Goal: Information Seeking & Learning: Learn about a topic

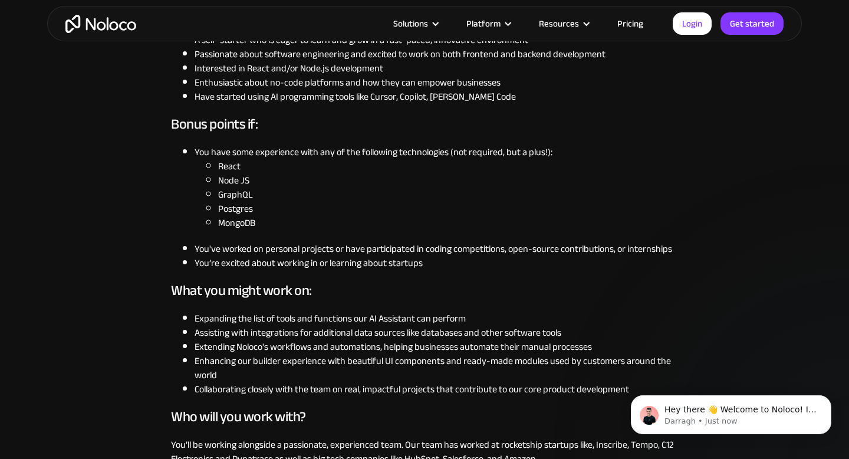
scroll to position [487, 0]
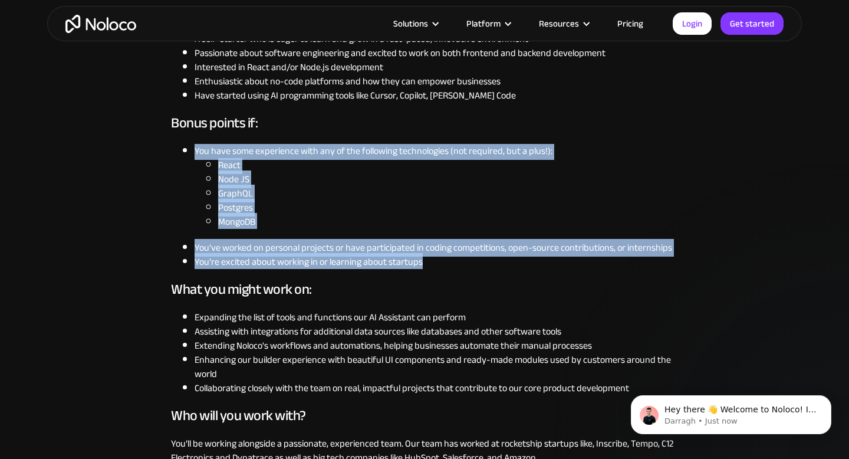
drag, startPoint x: 431, startPoint y: 261, endPoint x: 190, endPoint y: 154, distance: 263.7
click at [190, 154] on ul "You have some experience with any of the following technologies (not required, …" at bounding box center [424, 206] width 507 height 125
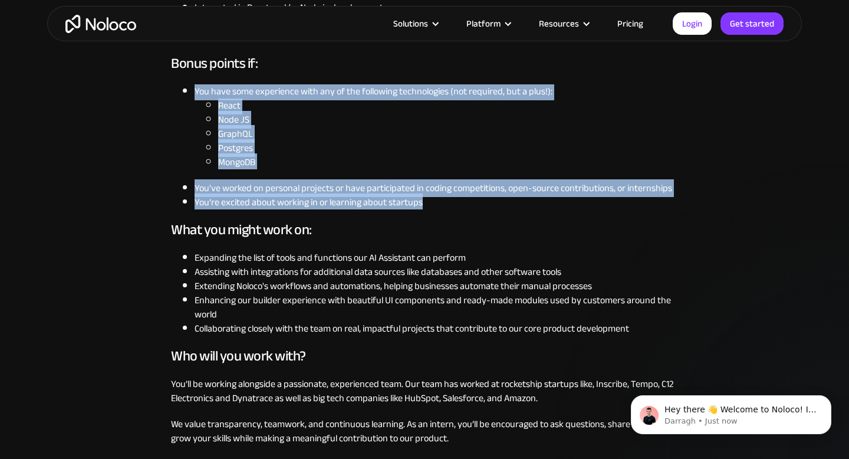
scroll to position [621, 0]
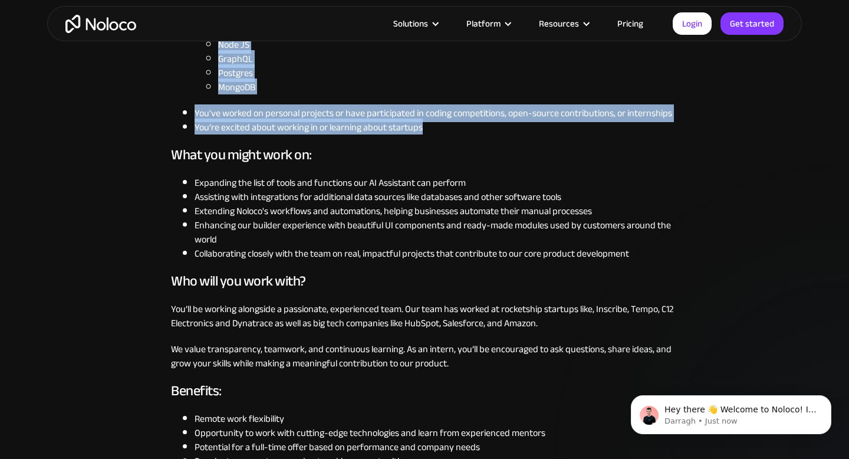
click at [256, 218] on li "Enhancing our builder experience with beautiful UI components and ready-made mo…" at bounding box center [436, 232] width 483 height 28
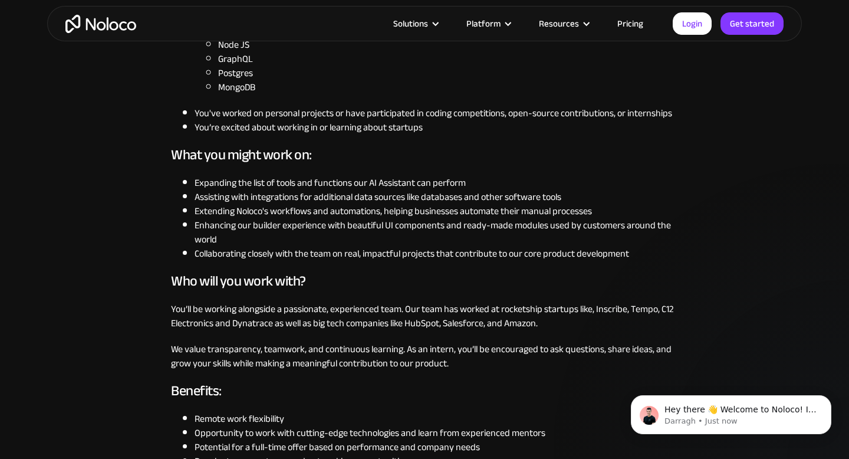
click at [256, 218] on li "Enhancing our builder experience with beautiful UI components and ready-made mo…" at bounding box center [436, 232] width 483 height 28
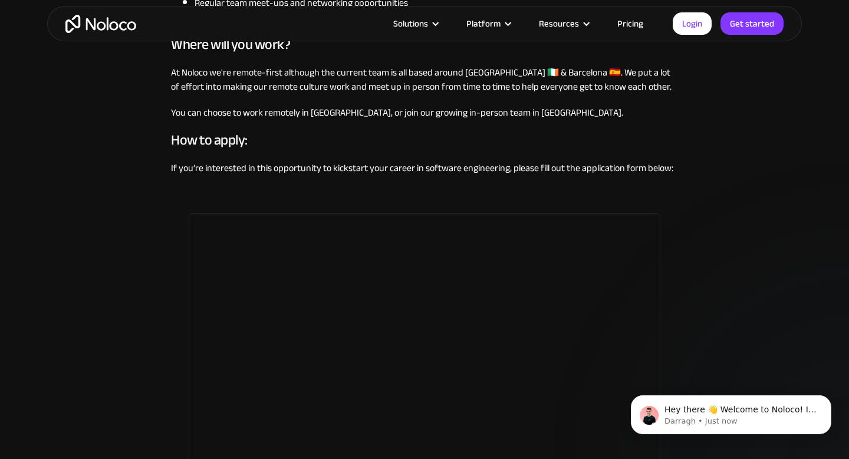
scroll to position [1053, 0]
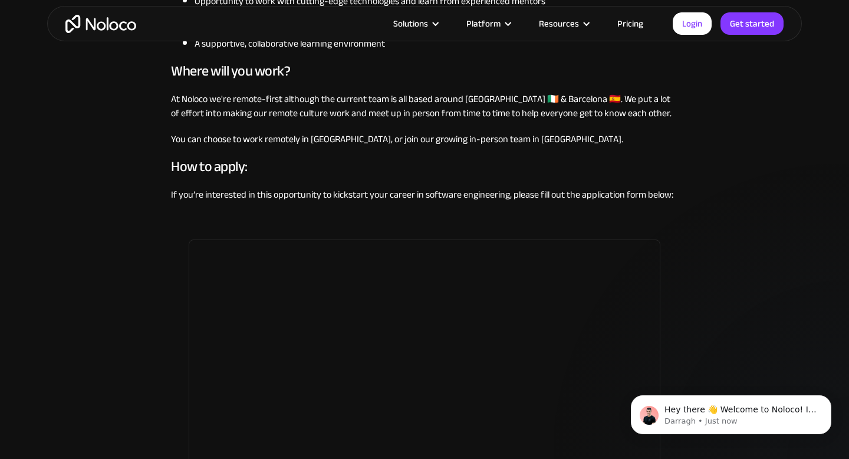
click at [286, 94] on p "At Noloco we're remote-first although the current team is all based around [GEO…" at bounding box center [424, 106] width 507 height 28
click at [281, 117] on p "At Noloco we're remote-first although the current team is all based around [GEO…" at bounding box center [424, 106] width 507 height 28
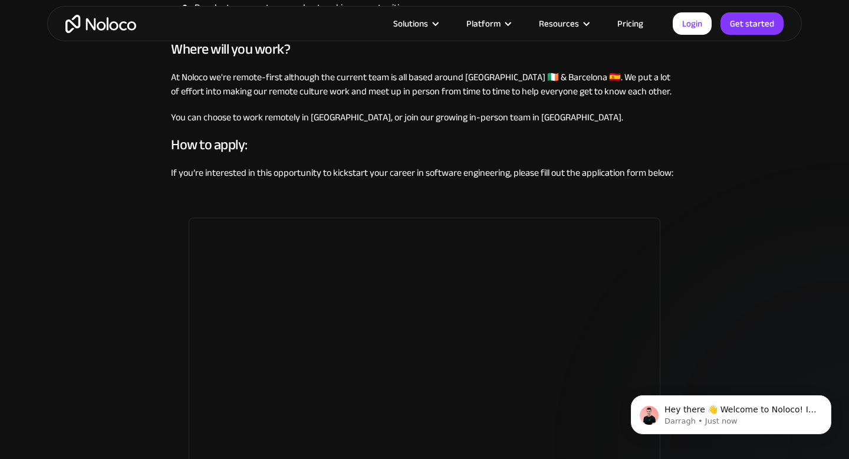
click at [281, 123] on p "You can choose to work remotely in [GEOGRAPHIC_DATA], or join our growing in-pe…" at bounding box center [424, 117] width 507 height 14
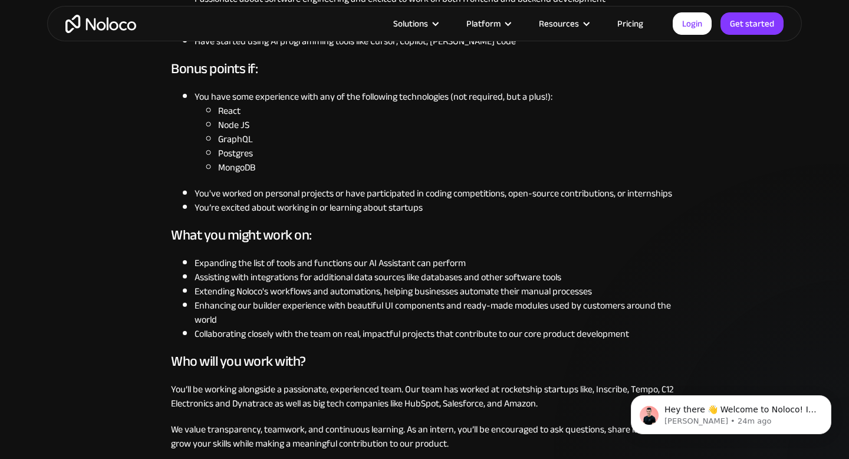
scroll to position [542, 0]
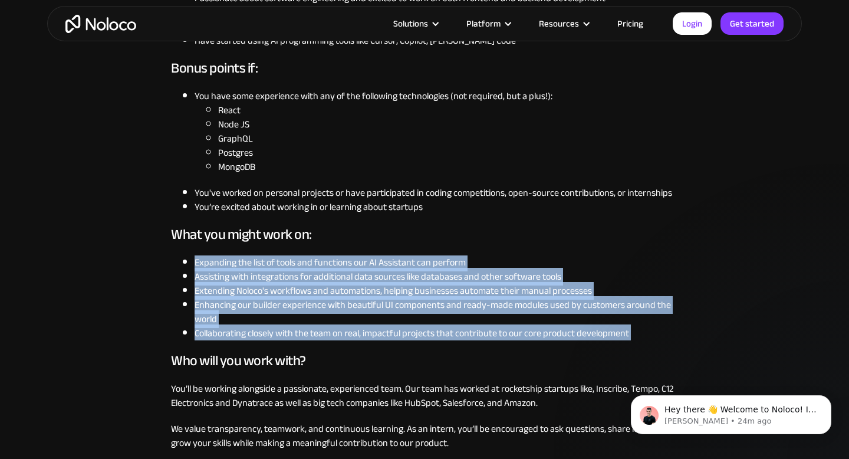
drag, startPoint x: 196, startPoint y: 264, endPoint x: 232, endPoint y: 345, distance: 89.0
click at [233, 345] on div "Noloco is looking for a Software Engineer Intern to join our mission of buildin…" at bounding box center [424, 275] width 507 height 952
click at [232, 345] on div "Noloco is looking for a Software Engineer Intern to join our mission of buildin…" at bounding box center [424, 275] width 507 height 952
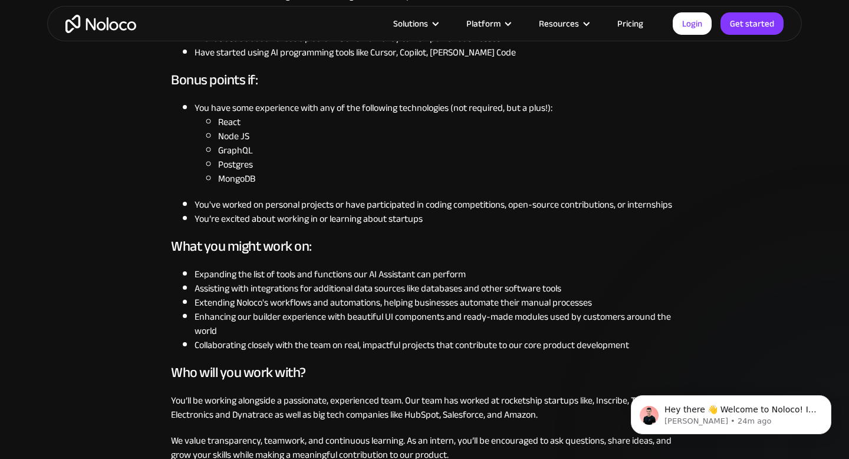
scroll to position [529, 0]
click at [444, 232] on div "Noloco is looking for a Software Engineer Intern to join our mission of buildin…" at bounding box center [424, 288] width 507 height 952
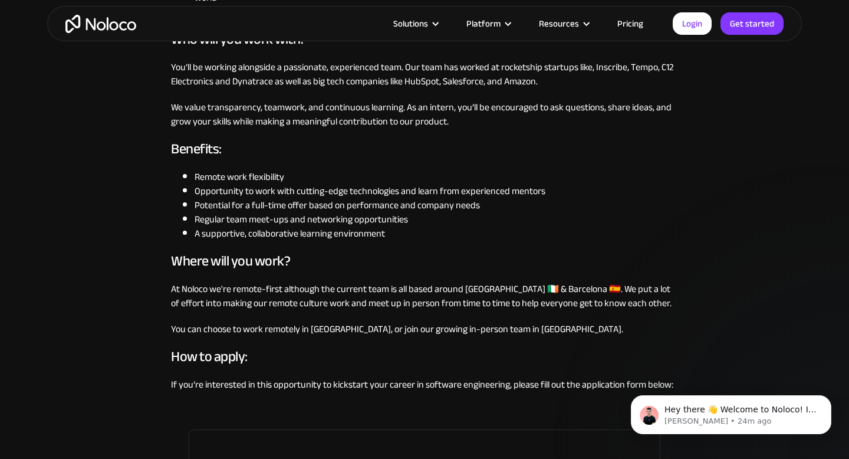
scroll to position [833, 0]
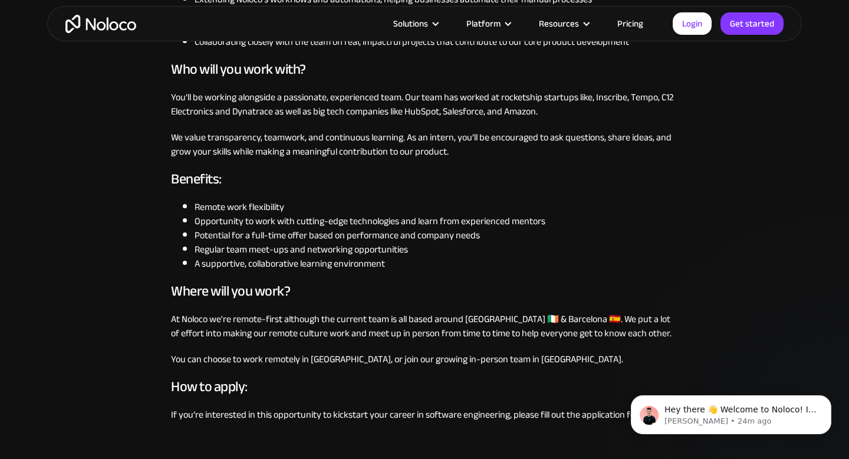
click at [251, 228] on li "Potential for a full-time offer based on performance and company needs" at bounding box center [436, 235] width 483 height 14
click at [249, 249] on li "Regular team meet-ups and networking opportunities" at bounding box center [436, 249] width 483 height 14
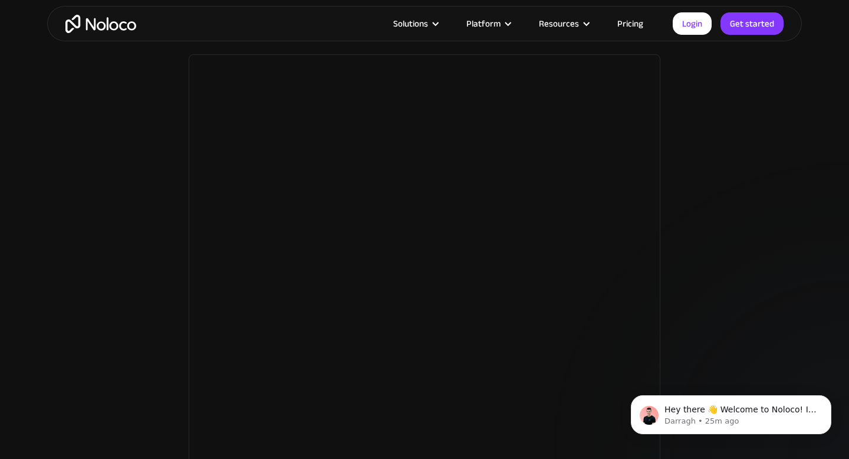
scroll to position [1577, 0]
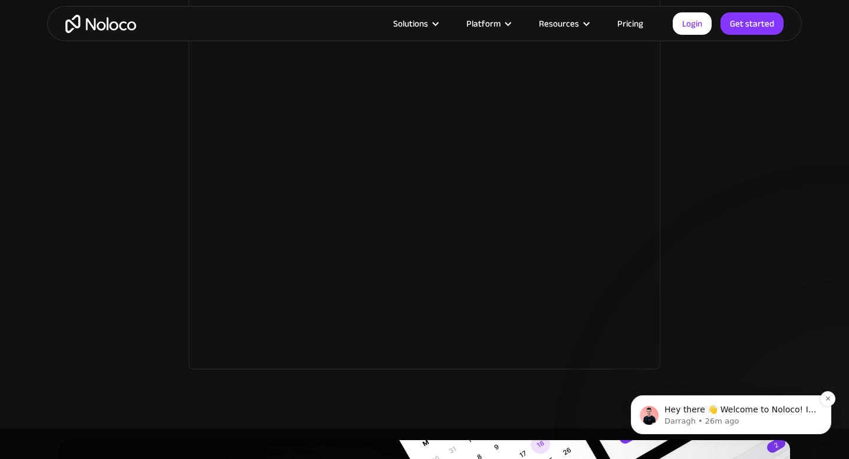
click at [673, 412] on p "Hey there 👋 Welcome to Noloco! If you have any questions, just reply to this me…" at bounding box center [740, 410] width 152 height 12
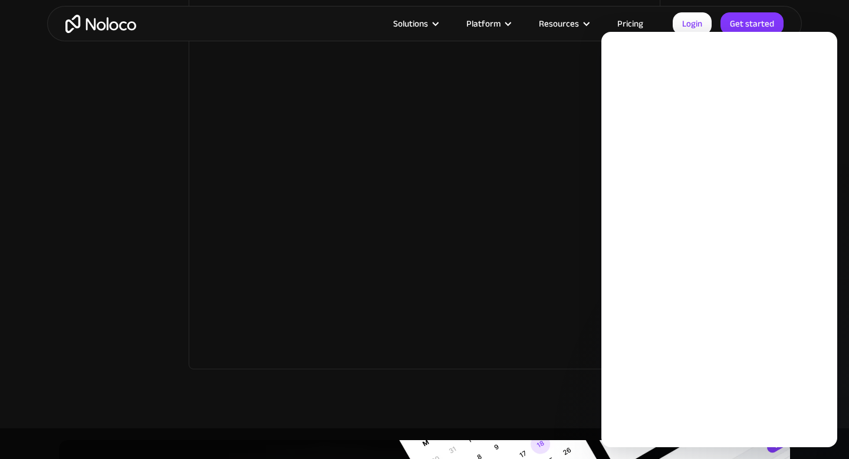
scroll to position [0, 0]
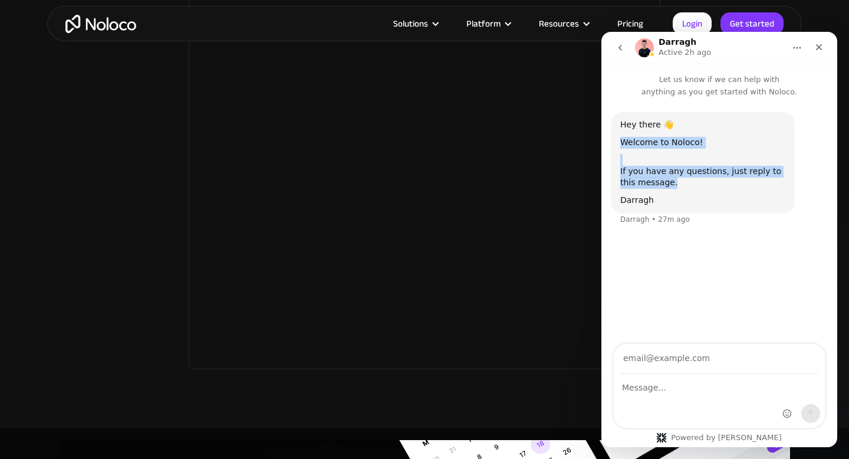
drag, startPoint x: 687, startPoint y: 182, endPoint x: 620, endPoint y: 131, distance: 84.5
click at [620, 131] on div "Hey there 👋 Welcome to Noloco! If you have any questions, just reply to this me…" at bounding box center [702, 162] width 165 height 87
click at [645, 51] on img "Intercom messenger" at bounding box center [644, 47] width 19 height 19
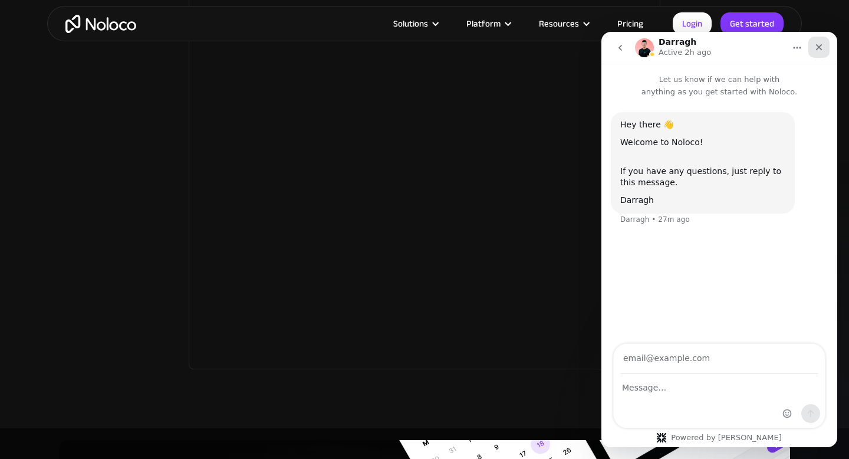
click at [816, 49] on icon "Close" at bounding box center [818, 46] width 9 height 9
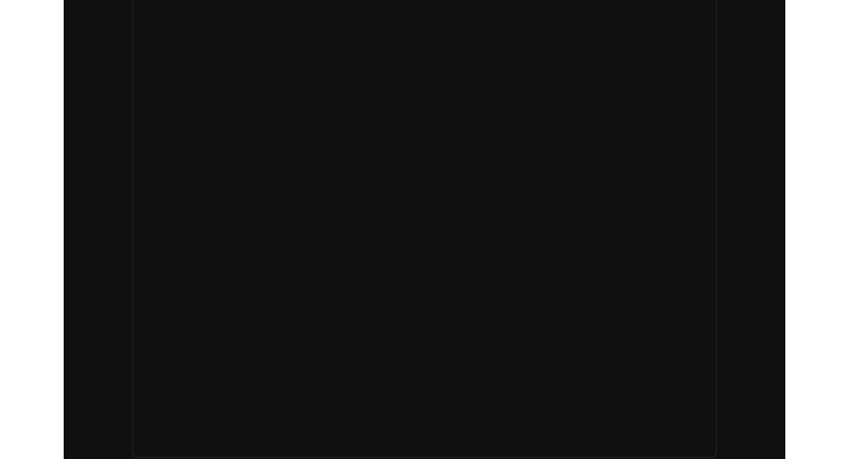
scroll to position [1577, 0]
